Goal: Task Accomplishment & Management: Use online tool/utility

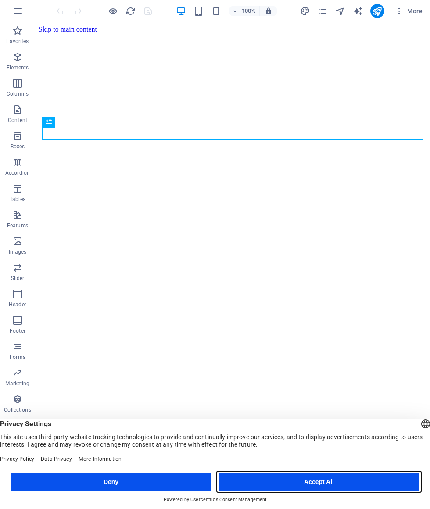
click at [373, 485] on button "Accept All" at bounding box center [319, 482] width 201 height 18
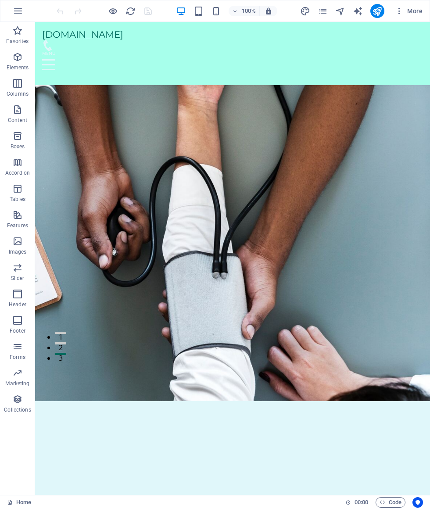
click at [16, 65] on p "Elements" at bounding box center [18, 67] width 22 height 7
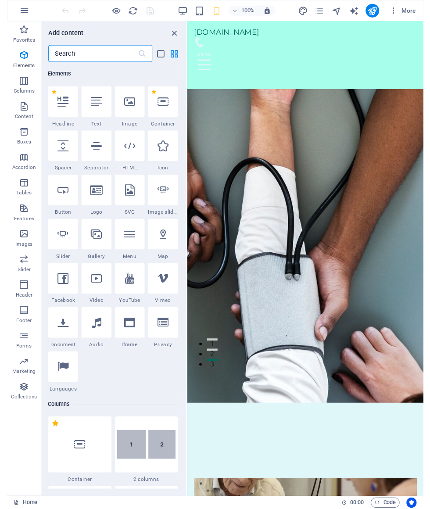
scroll to position [94, 0]
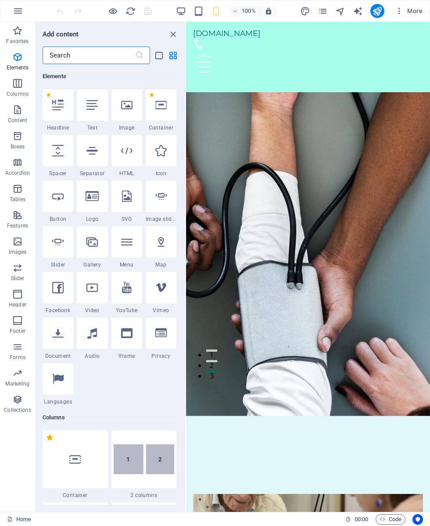
click at [57, 107] on icon at bounding box center [57, 104] width 11 height 11
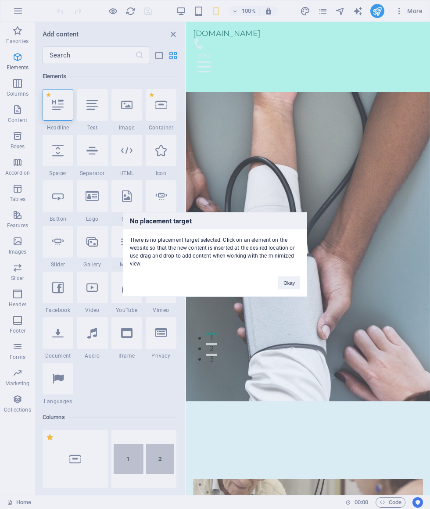
click at [294, 282] on button "Okay" at bounding box center [289, 283] width 22 height 13
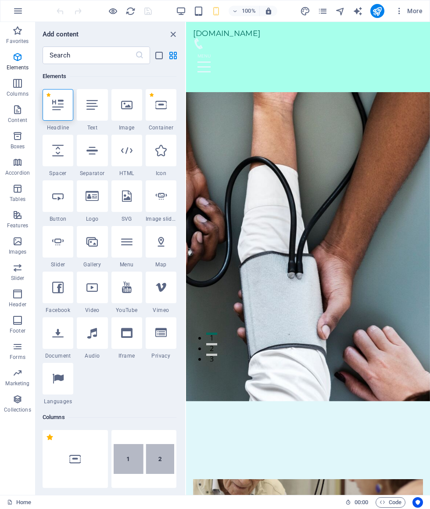
click at [15, 111] on icon "button" at bounding box center [17, 110] width 11 height 11
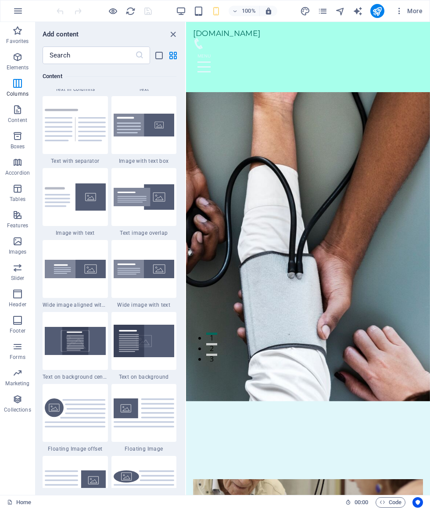
scroll to position [1602, 0]
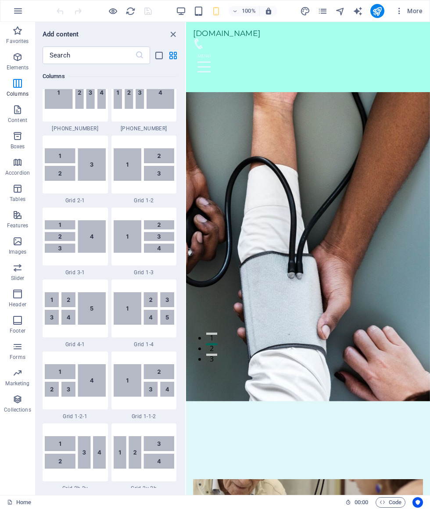
click at [12, 191] on icon "button" at bounding box center [17, 189] width 11 height 11
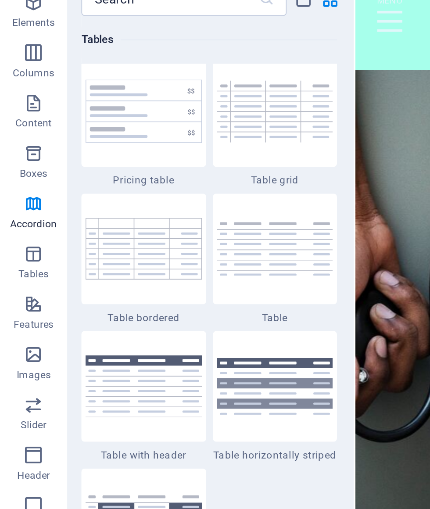
scroll to position [3114, 0]
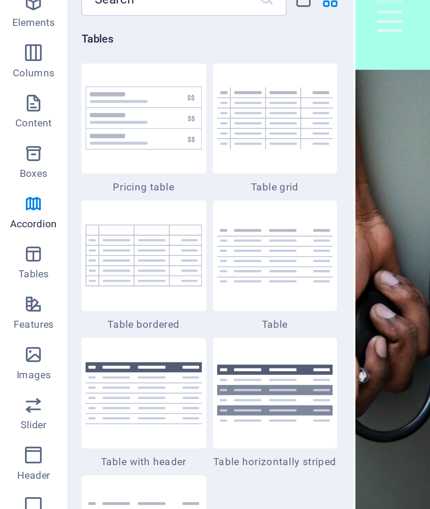
click at [58, 62] on img at bounding box center [75, 45] width 61 height 33
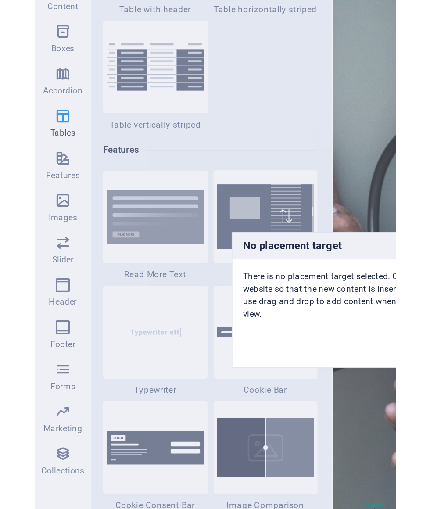
scroll to position [3290, 0]
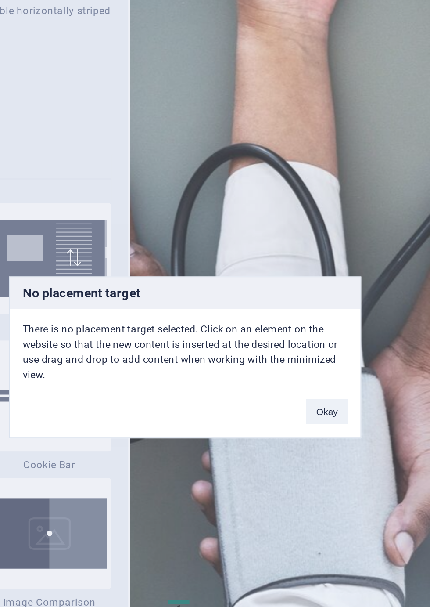
click at [278, 325] on button "Okay" at bounding box center [289, 331] width 22 height 13
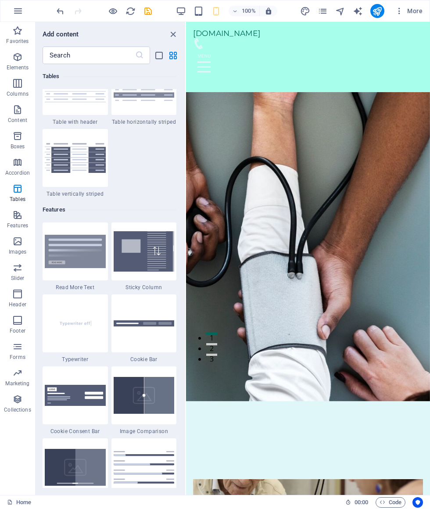
click at [20, 63] on span "Elements" at bounding box center [17, 62] width 35 height 21
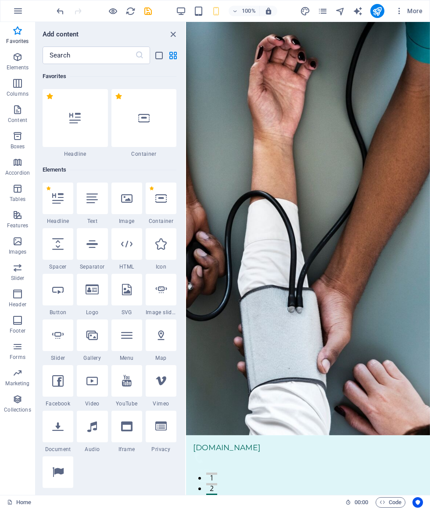
scroll to position [0, 0]
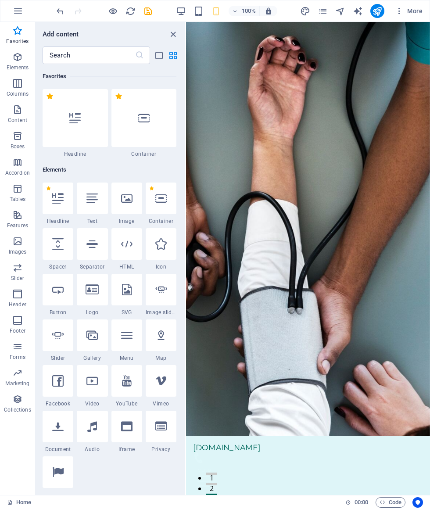
click at [165, 37] on div "Add content" at bounding box center [111, 34] width 150 height 11
click at [173, 34] on icon "close panel" at bounding box center [173, 34] width 10 height 10
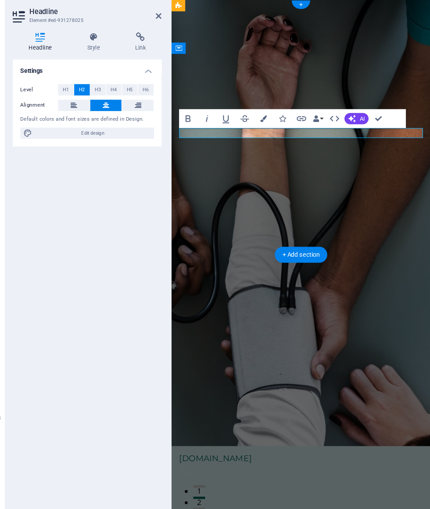
click at [62, 141] on span "Edit design" at bounding box center [116, 146] width 108 height 11
select select "px"
select select "200"
select select "px"
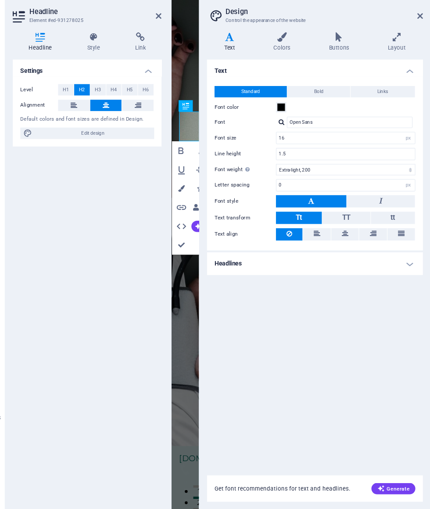
click at [418, 33] on link at bounding box center [420, 36] width 5 height 7
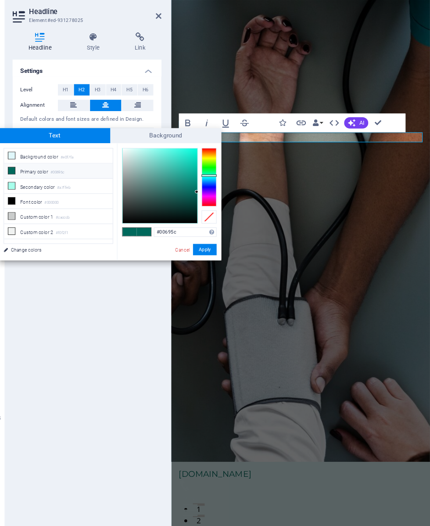
click at [267, 127] on button "Colors" at bounding box center [275, 136] width 17 height 18
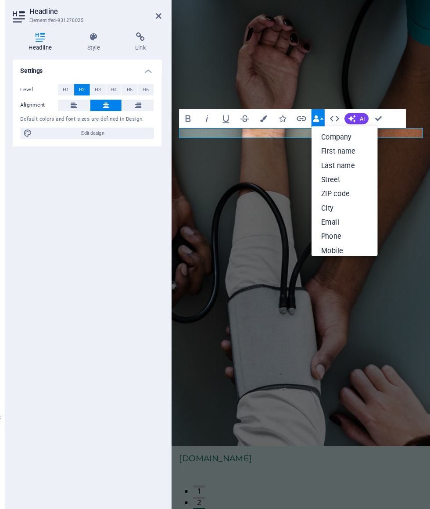
click at [321, 129] on icon "button" at bounding box center [324, 132] width 6 height 6
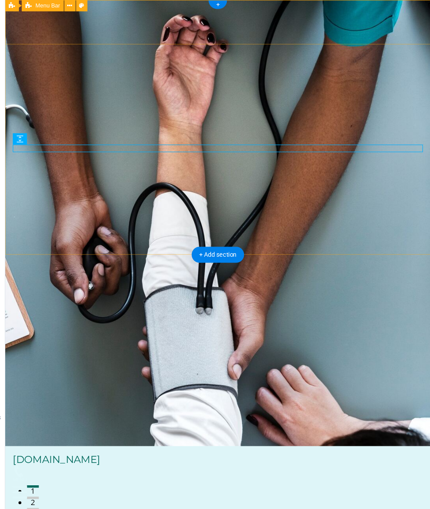
click at [52, 415] on div "[DOMAIN_NAME] الرئيسية من نحن القيم الخدمات تواصل معنا" at bounding box center [202, 446] width 395 height 63
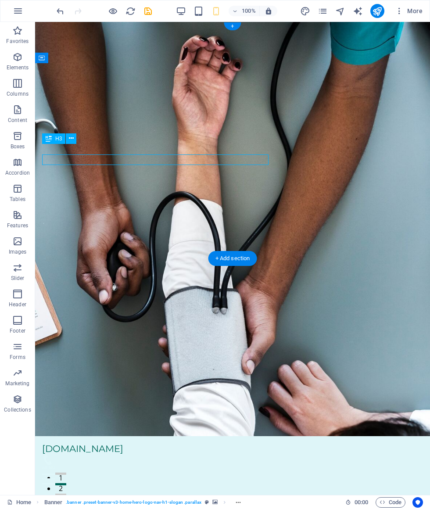
click at [417, 9] on span "More" at bounding box center [409, 11] width 28 height 9
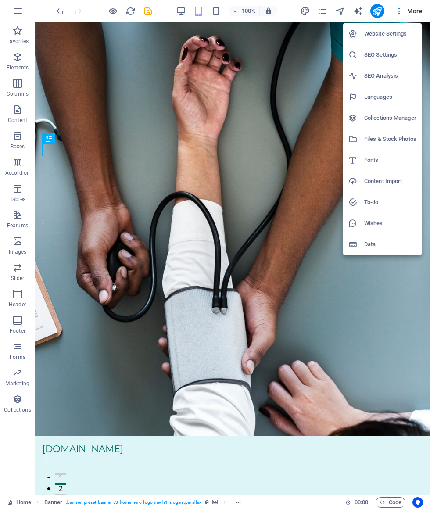
click at [401, 35] on h6 "Website Settings" at bounding box center [391, 34] width 52 height 11
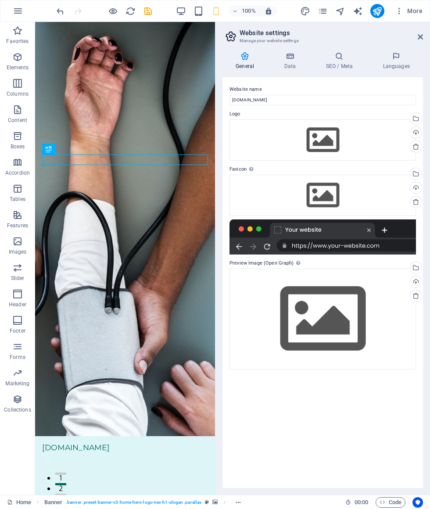
click at [412, 39] on header "Website settings Manage your website settings" at bounding box center [323, 33] width 199 height 23
click at [419, 36] on icon at bounding box center [420, 36] width 5 height 7
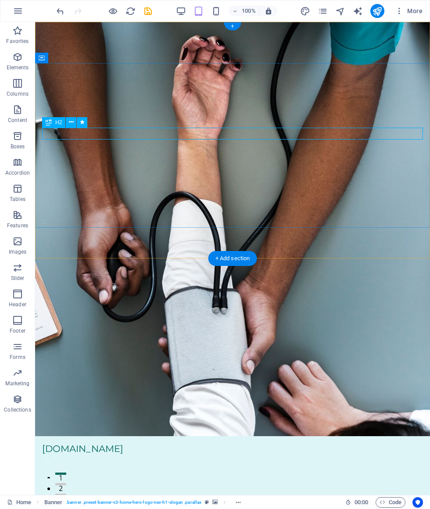
click at [69, 120] on icon at bounding box center [71, 122] width 5 height 9
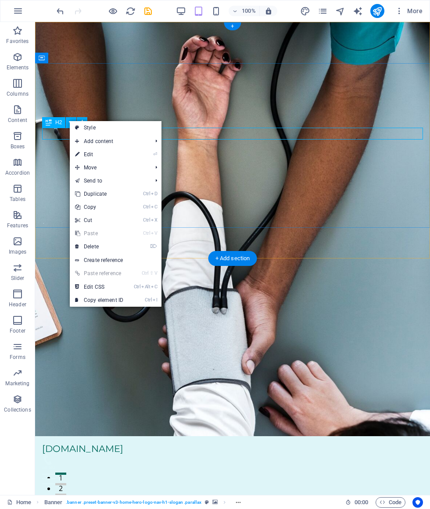
click at [79, 153] on icon at bounding box center [77, 154] width 4 height 13
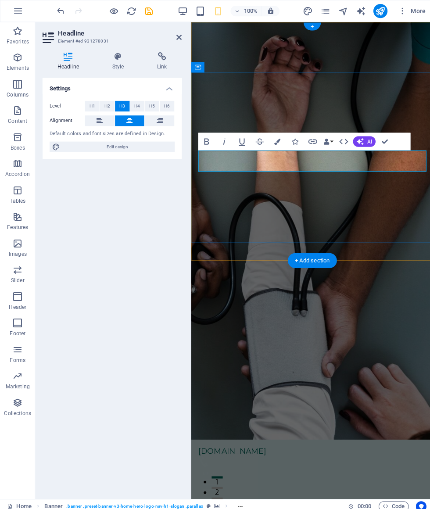
click at [109, 104] on button "H2" at bounding box center [106, 105] width 14 height 11
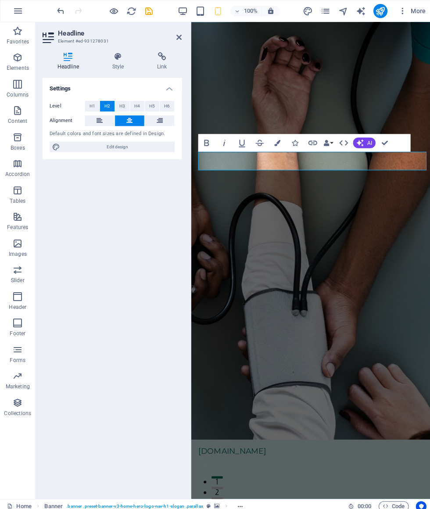
click at [96, 101] on button "H1" at bounding box center [91, 105] width 14 height 11
click at [166, 108] on span "H6" at bounding box center [166, 105] width 6 height 11
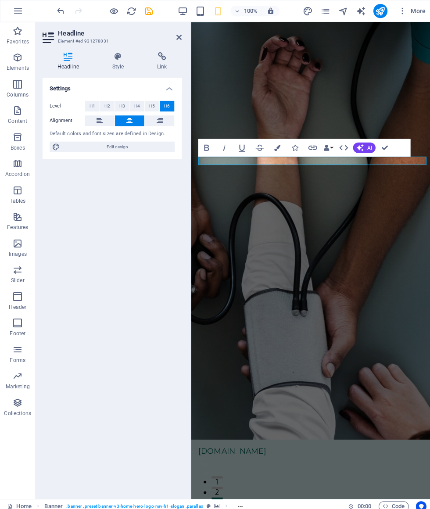
click at [148, 108] on span "H5" at bounding box center [151, 105] width 6 height 11
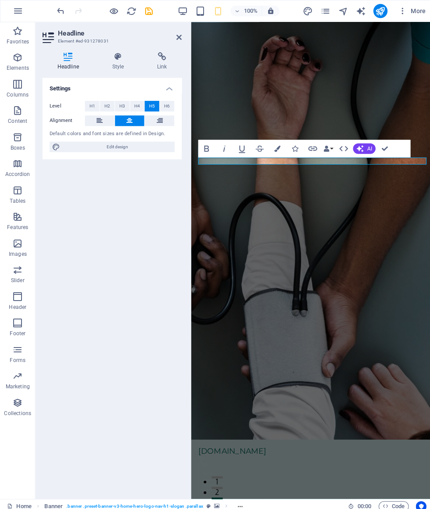
click at [138, 106] on span "H4" at bounding box center [136, 105] width 6 height 11
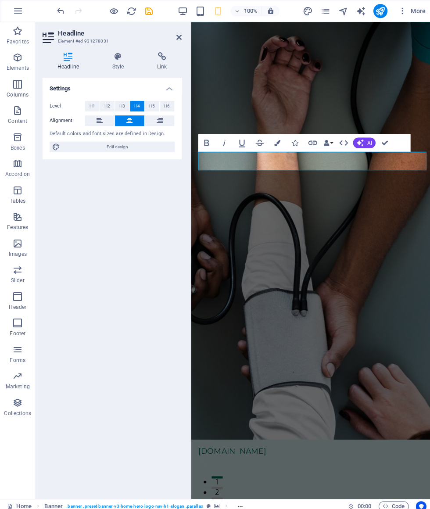
click at [122, 100] on span "H3" at bounding box center [122, 105] width 6 height 11
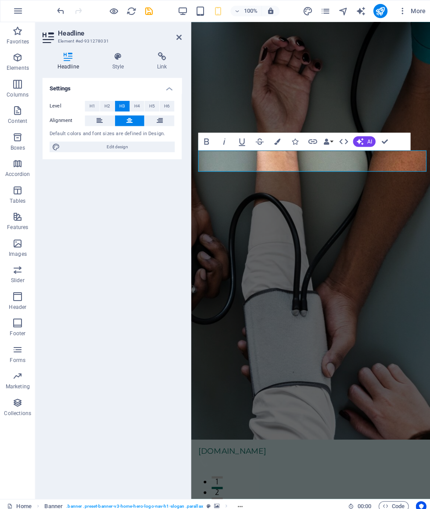
click at [119, 61] on h4 "Style" at bounding box center [119, 61] width 45 height 18
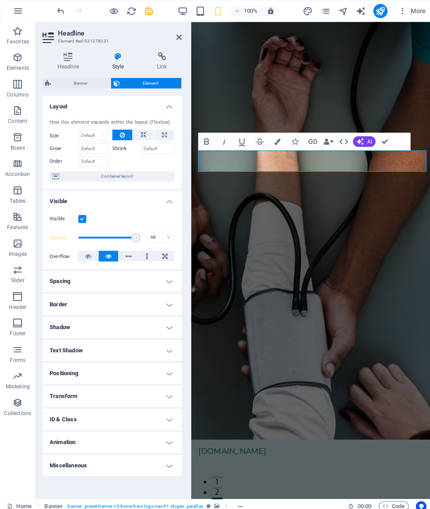
type input "100"
click at [85, 80] on span "Banner" at bounding box center [80, 82] width 54 height 11
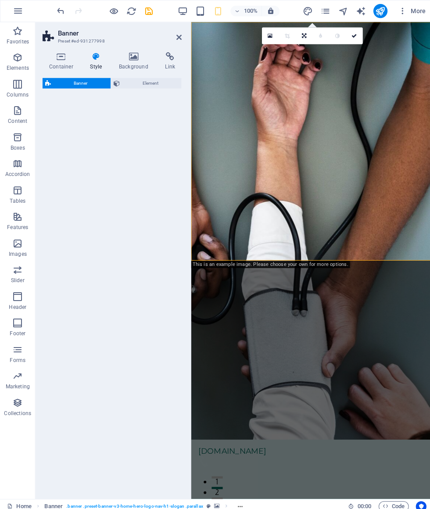
select select "preset-banner-v3-home-hero-logo-nav-h1-slogan"
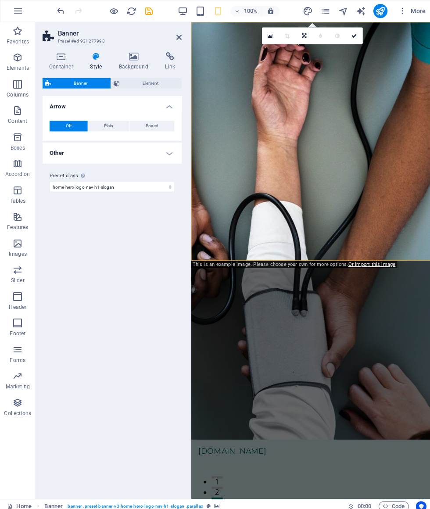
click at [123, 77] on span "Element" at bounding box center [150, 82] width 56 height 11
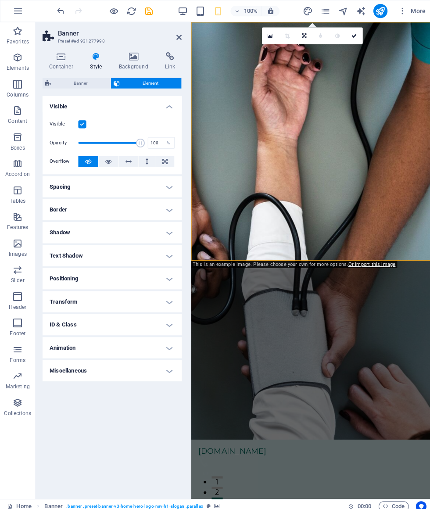
click at [165, 185] on h4 "Spacing" at bounding box center [111, 185] width 138 height 21
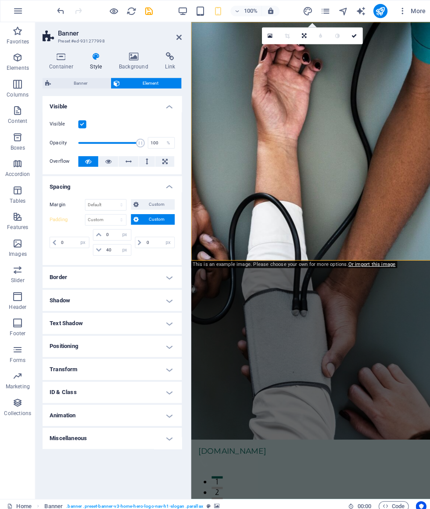
click at [165, 278] on h4 "Border" at bounding box center [111, 275] width 138 height 21
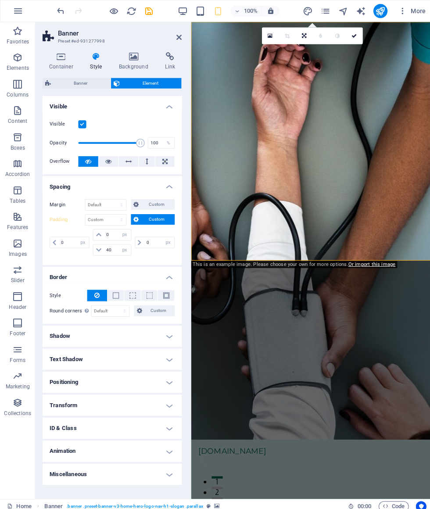
click at [173, 334] on h4 "Shadow" at bounding box center [111, 333] width 138 height 21
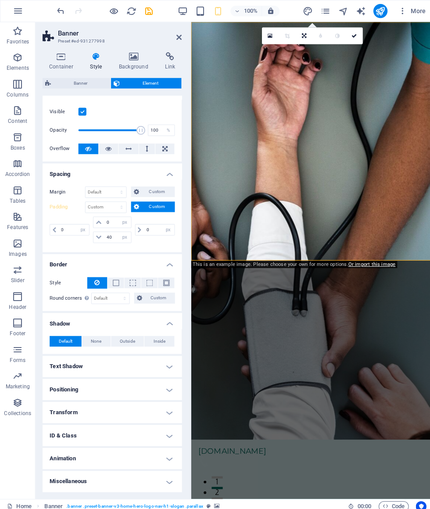
scroll to position [12, 0]
click at [63, 55] on icon at bounding box center [60, 56] width 37 height 9
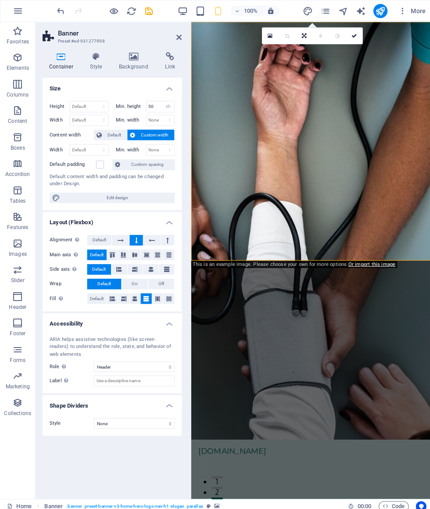
click at [112, 251] on icon at bounding box center [111, 252] width 11 height 5
click at [97, 242] on span "Default" at bounding box center [99, 238] width 14 height 11
click at [96, 251] on span "Default" at bounding box center [96, 253] width 14 height 11
click at [152, 237] on icon at bounding box center [151, 238] width 6 height 11
click at [134, 239] on button at bounding box center [135, 238] width 13 height 11
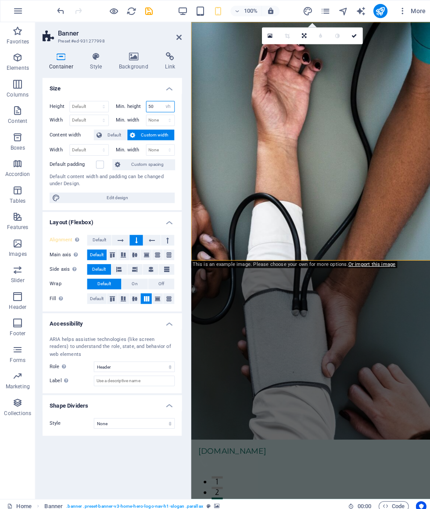
click at [160, 102] on input "50" at bounding box center [159, 106] width 28 height 11
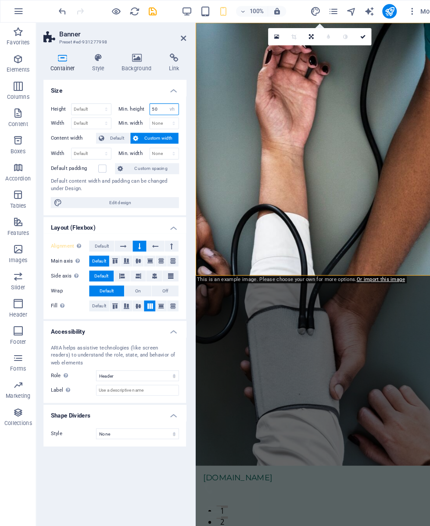
type input "5"
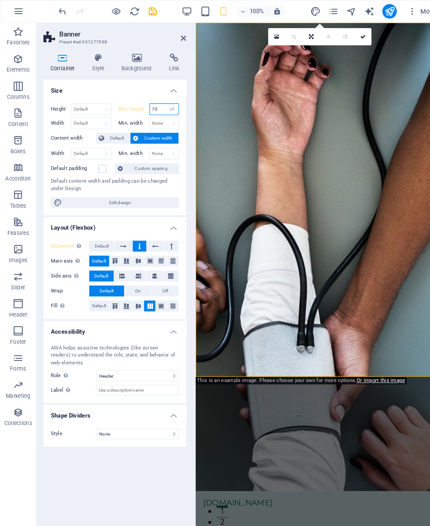
type input "7"
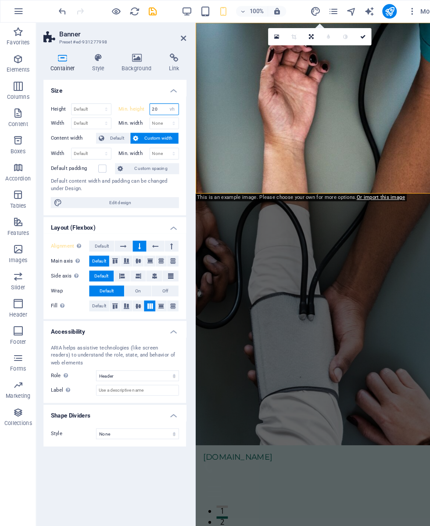
type input "2"
type input "50"
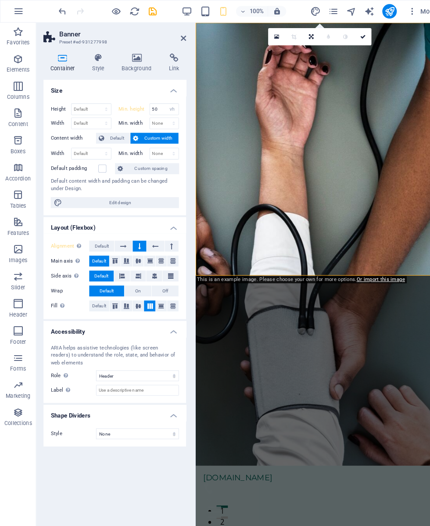
click at [137, 62] on h4 "Background" at bounding box center [135, 61] width 46 height 18
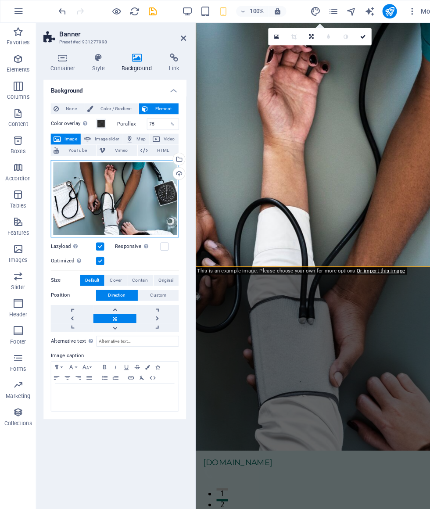
click at [124, 198] on div "Drag files here, click to choose files or select files from Files or our free s…" at bounding box center [111, 192] width 124 height 75
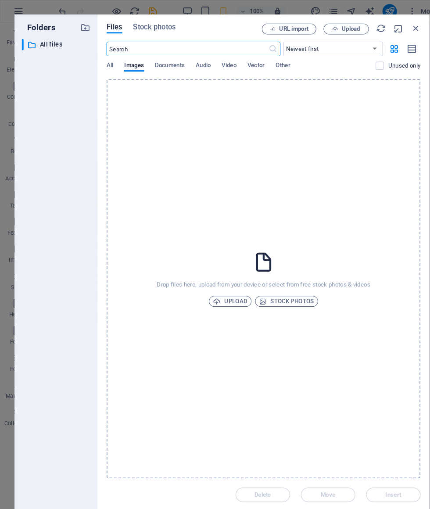
click at [232, 294] on span "Upload" at bounding box center [222, 292] width 33 height 11
